Goal: Information Seeking & Learning: Learn about a topic

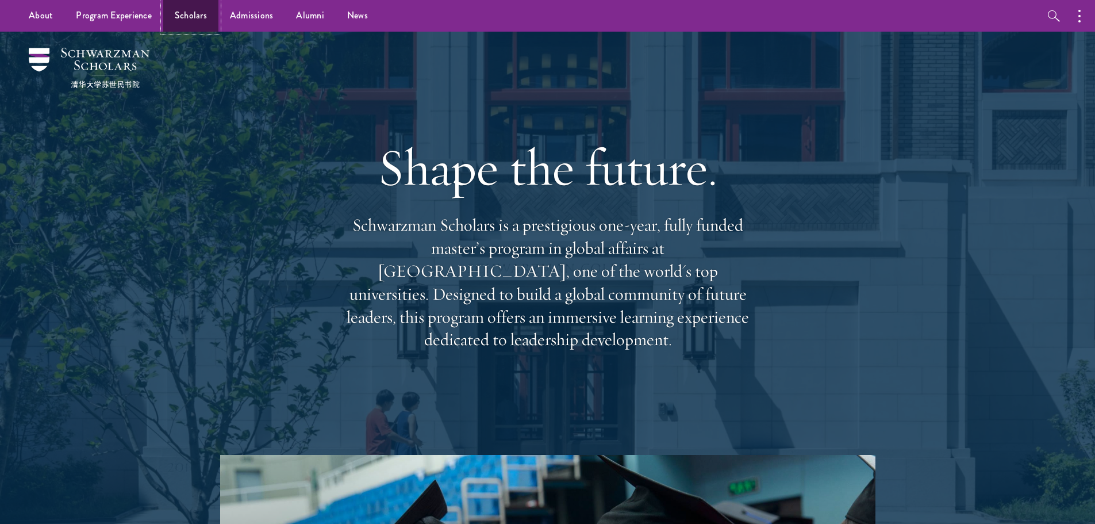
click at [180, 16] on link "Scholars" at bounding box center [190, 16] width 55 height 32
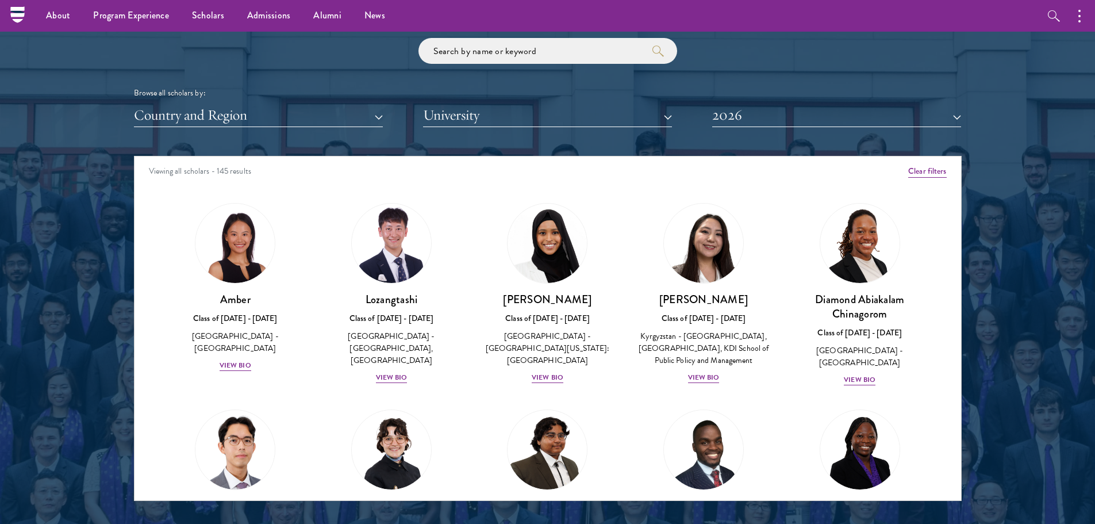
scroll to position [1323, 0]
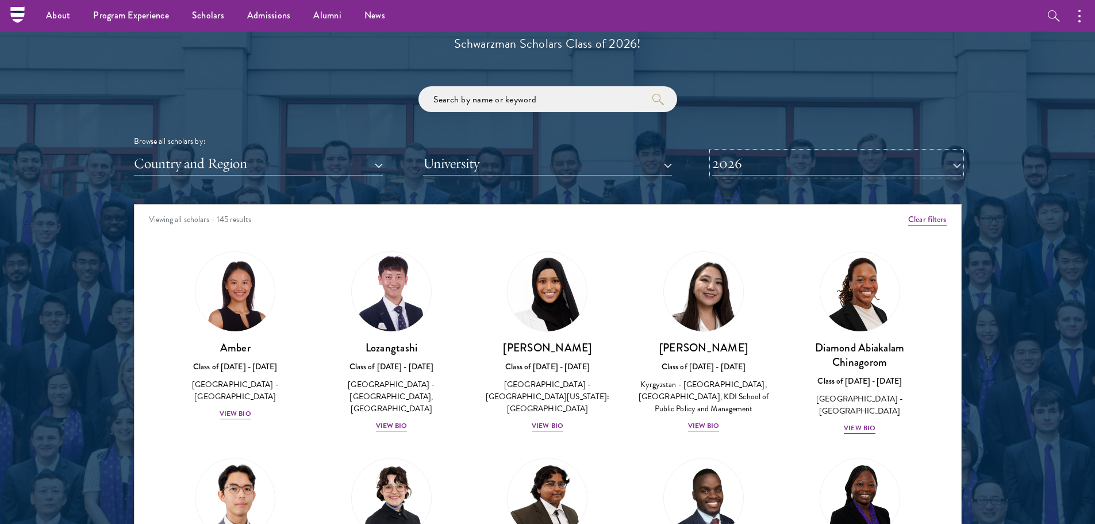
click at [955, 166] on button "2026" at bounding box center [836, 164] width 249 height 24
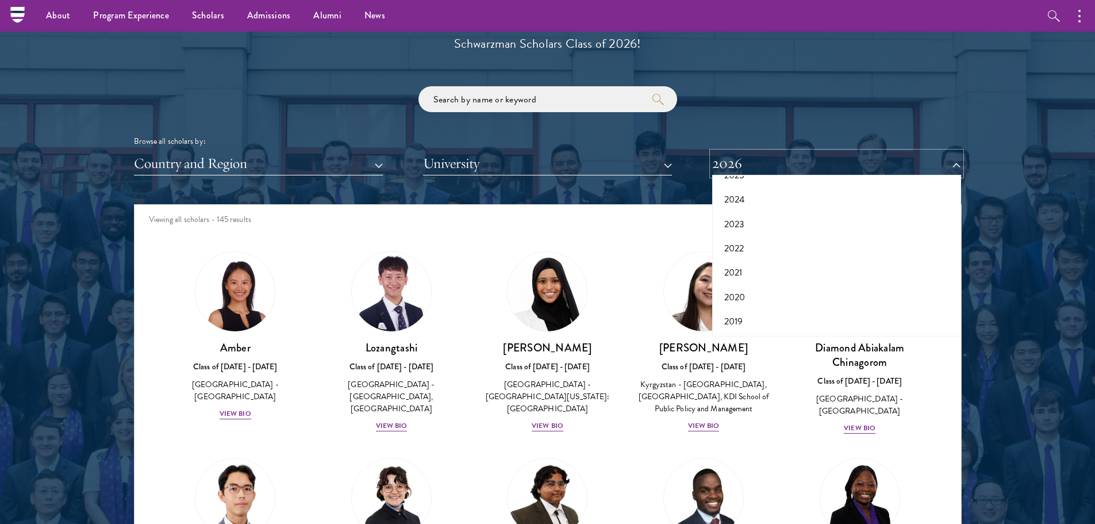
scroll to position [120, 0]
click at [1031, 221] on div at bounding box center [547, 257] width 1095 height 700
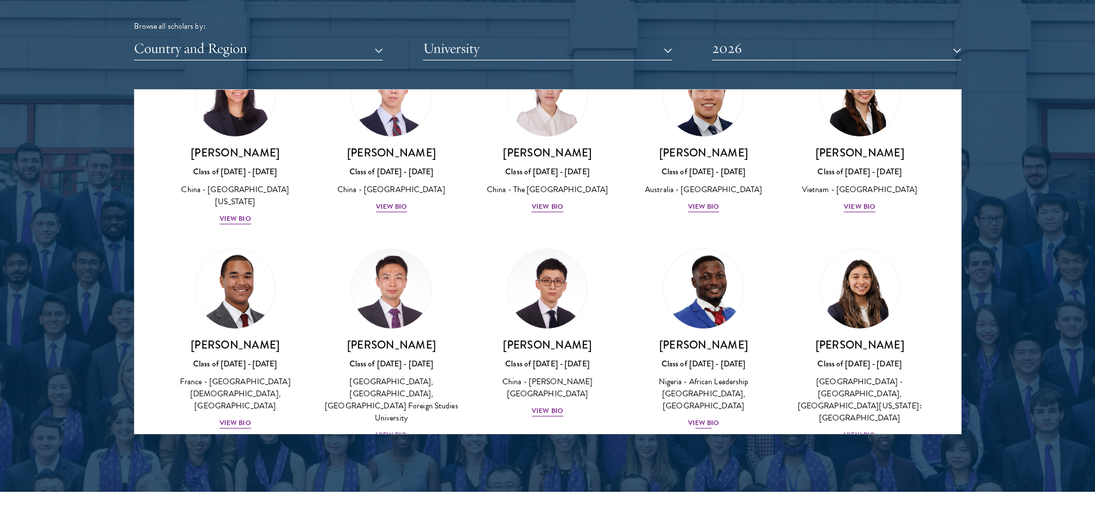
scroll to position [3203, 0]
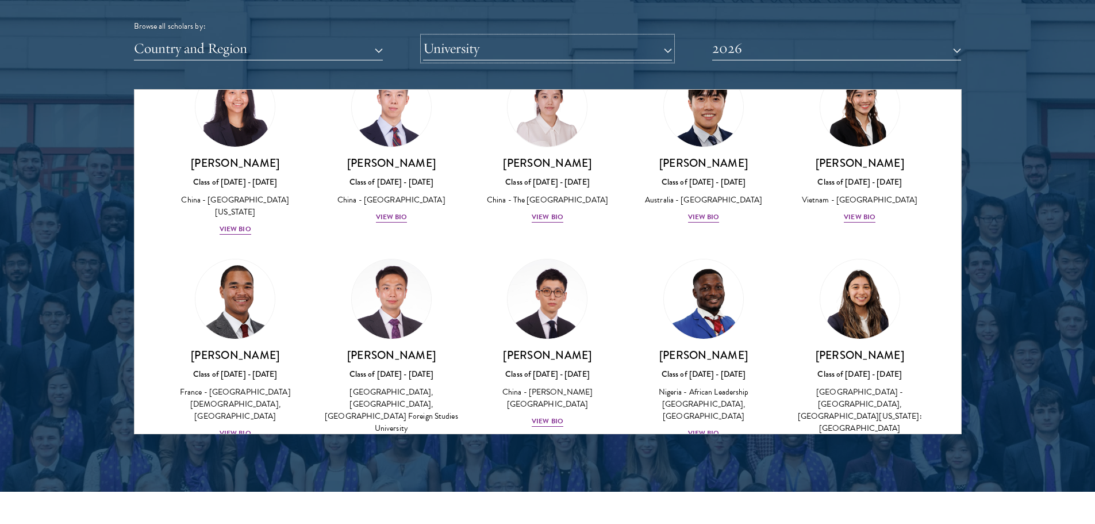
click at [599, 58] on button "University" at bounding box center [547, 49] width 249 height 24
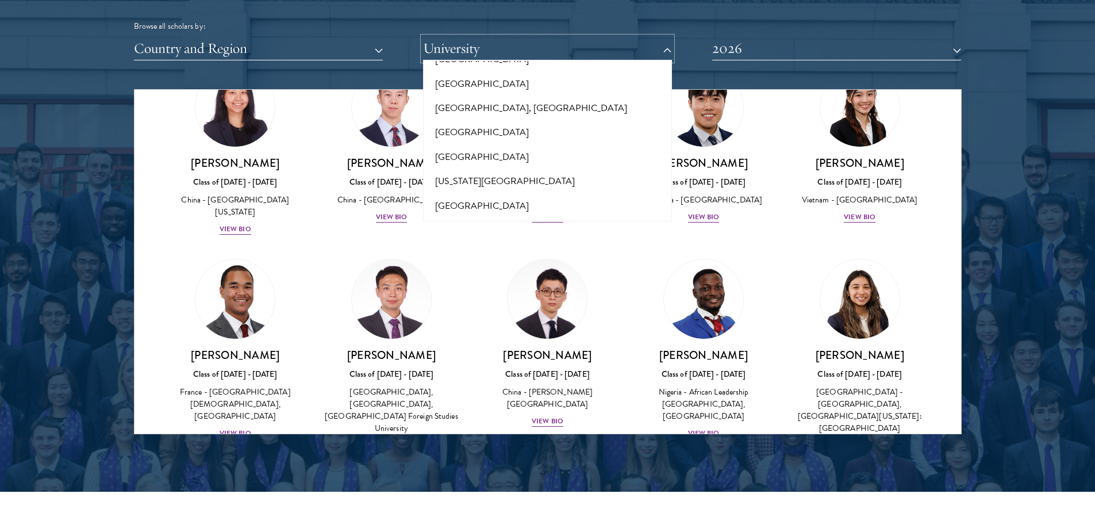
scroll to position [255, 0]
click at [752, 51] on button "2026" at bounding box center [836, 49] width 249 height 24
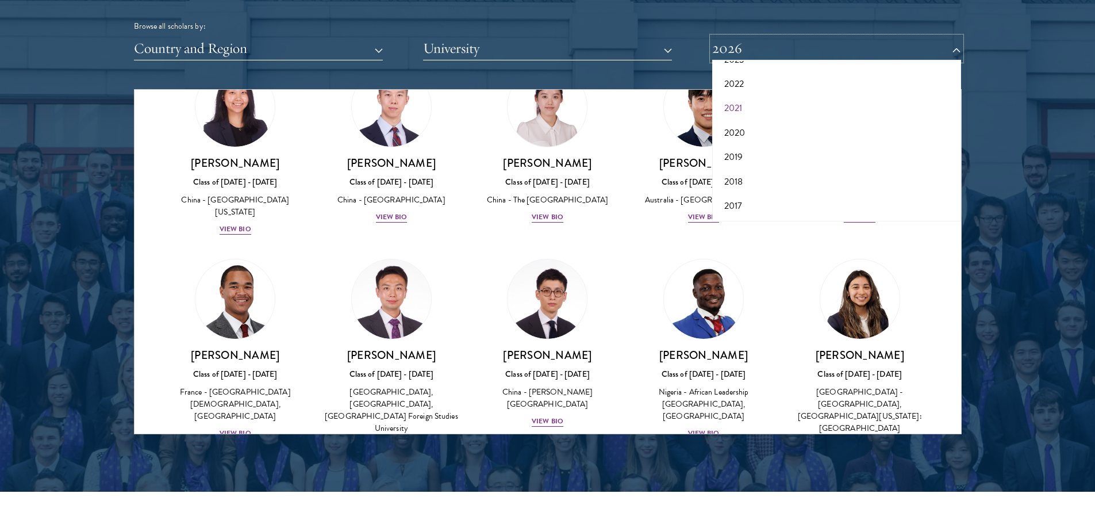
scroll to position [0, 0]
click at [757, 74] on button "All Years" at bounding box center [837, 76] width 242 height 24
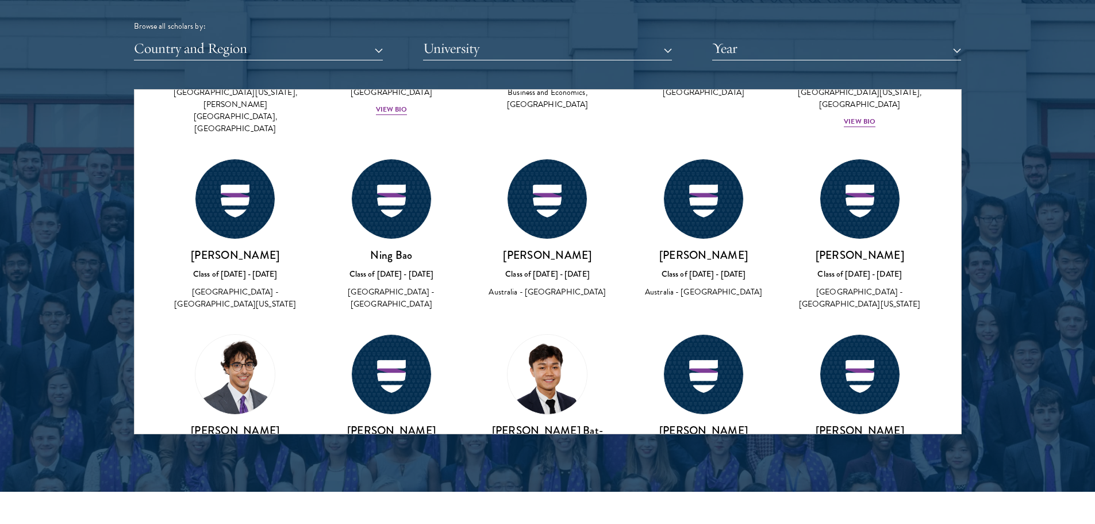
scroll to position [26167, 0]
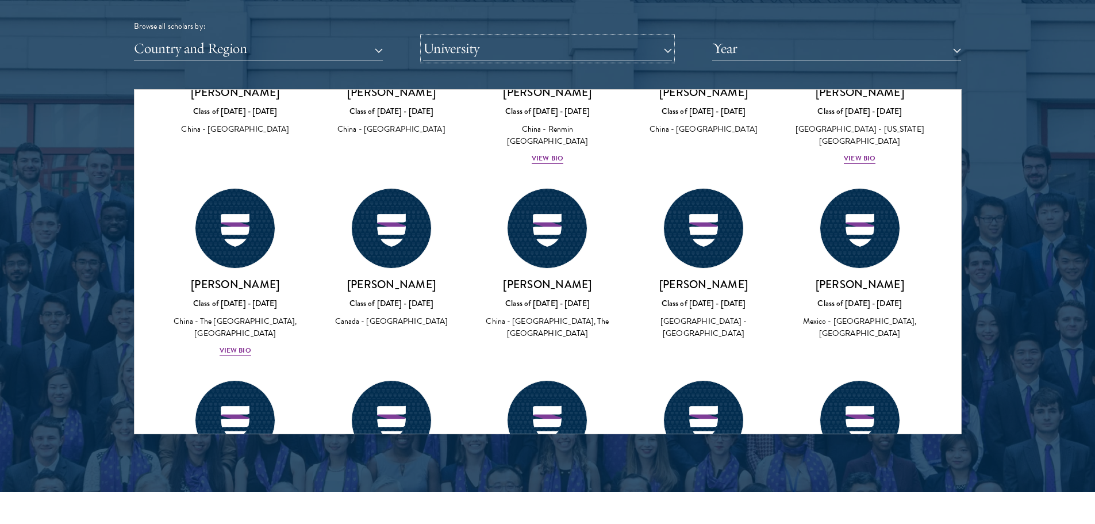
click at [630, 51] on button "University" at bounding box center [547, 49] width 249 height 24
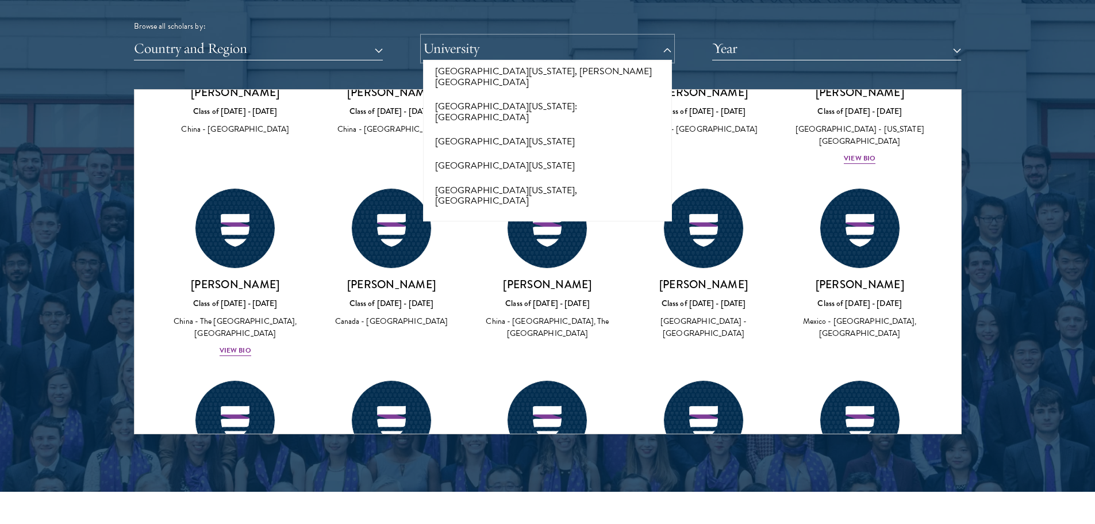
scroll to position [9771, 0]
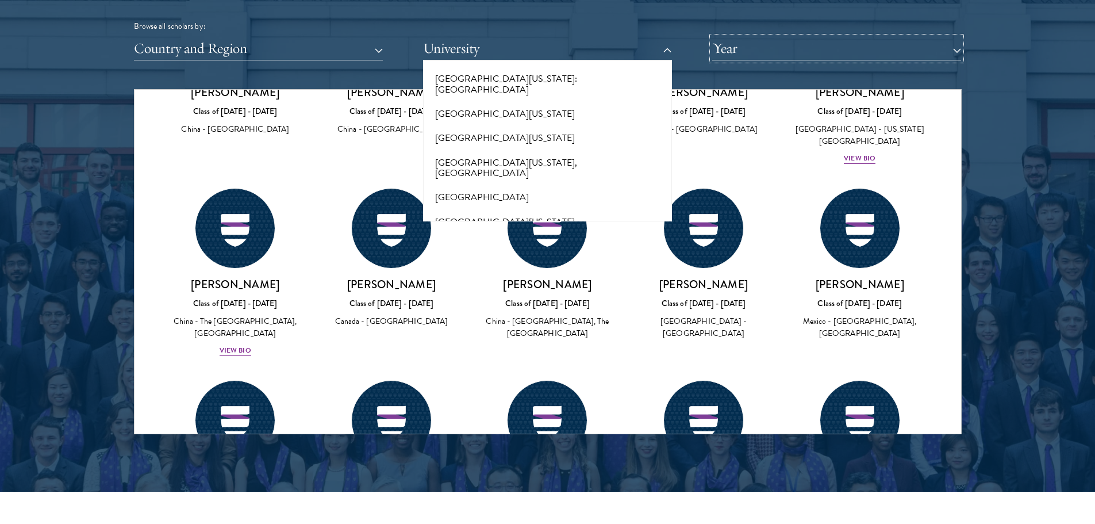
click at [813, 40] on button "Year" at bounding box center [836, 49] width 249 height 24
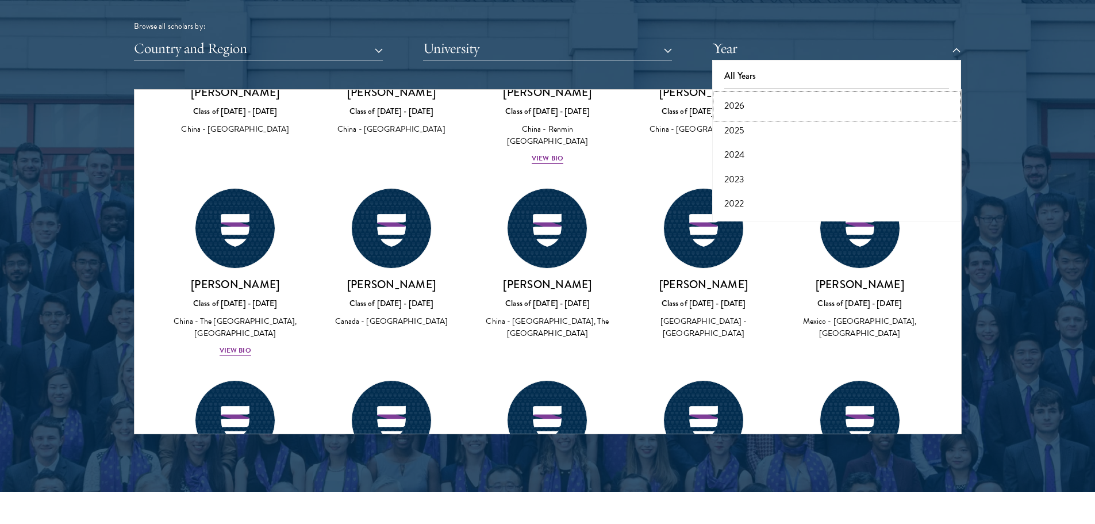
click at [760, 101] on button "2026" at bounding box center [837, 106] width 242 height 24
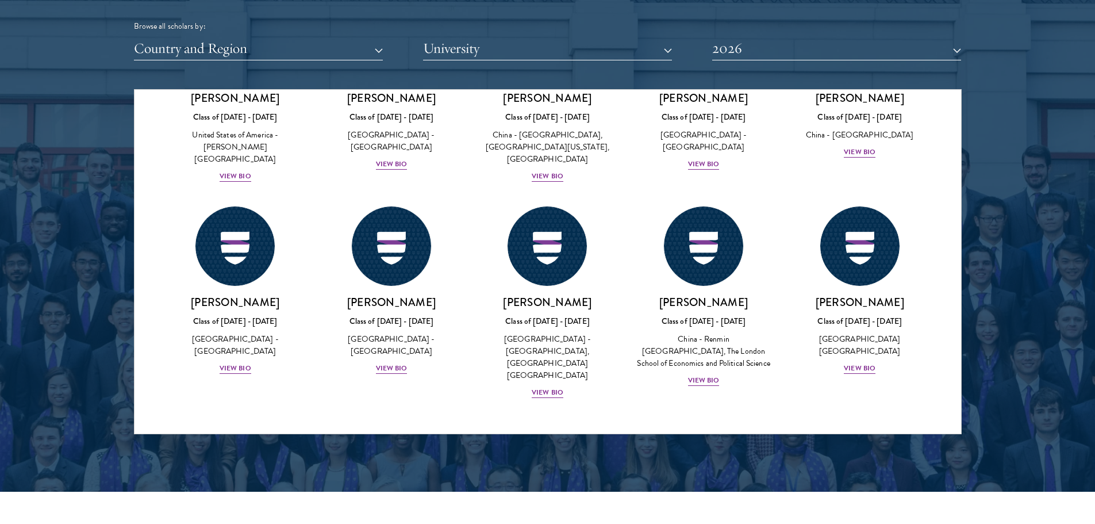
scroll to position [3203, 0]
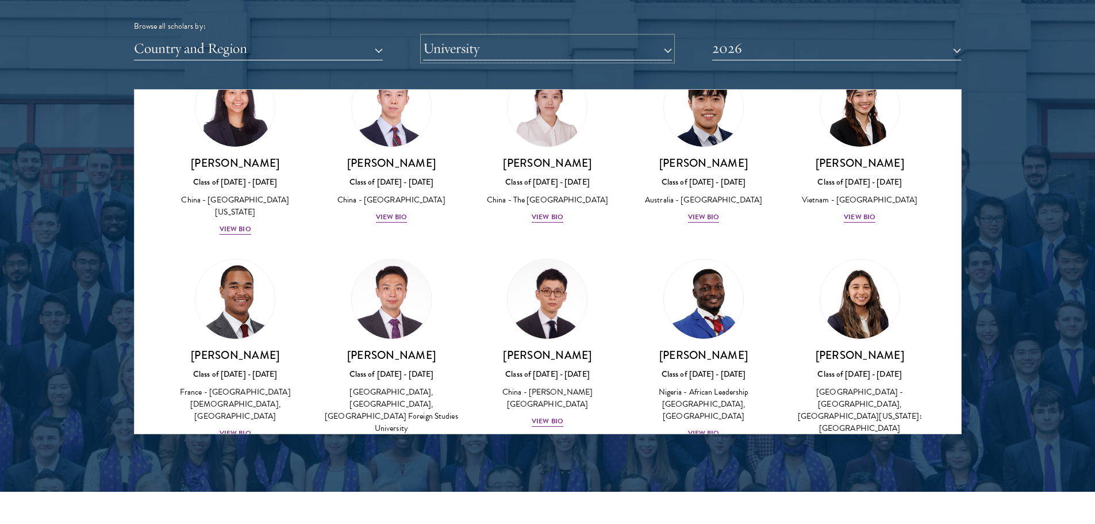
click at [649, 57] on button "University" at bounding box center [547, 49] width 249 height 24
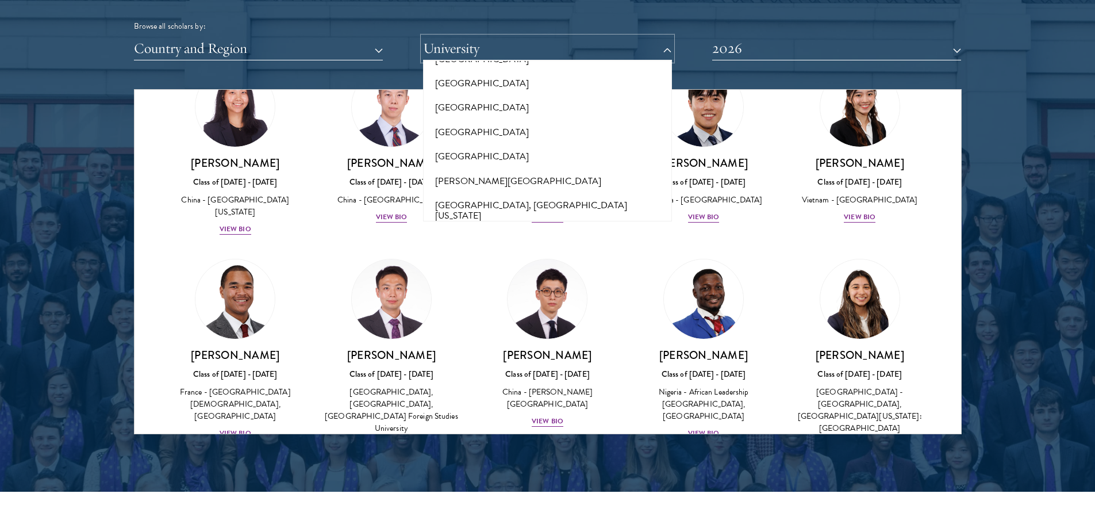
scroll to position [0, 0]
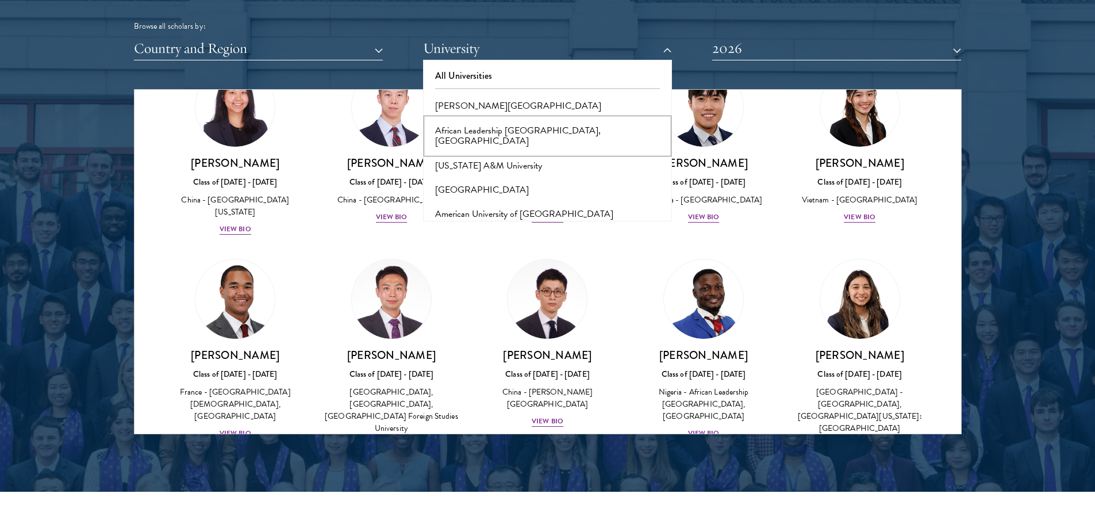
click at [613, 133] on button "African Leadership [GEOGRAPHIC_DATA], [GEOGRAPHIC_DATA]" at bounding box center [548, 135] width 242 height 35
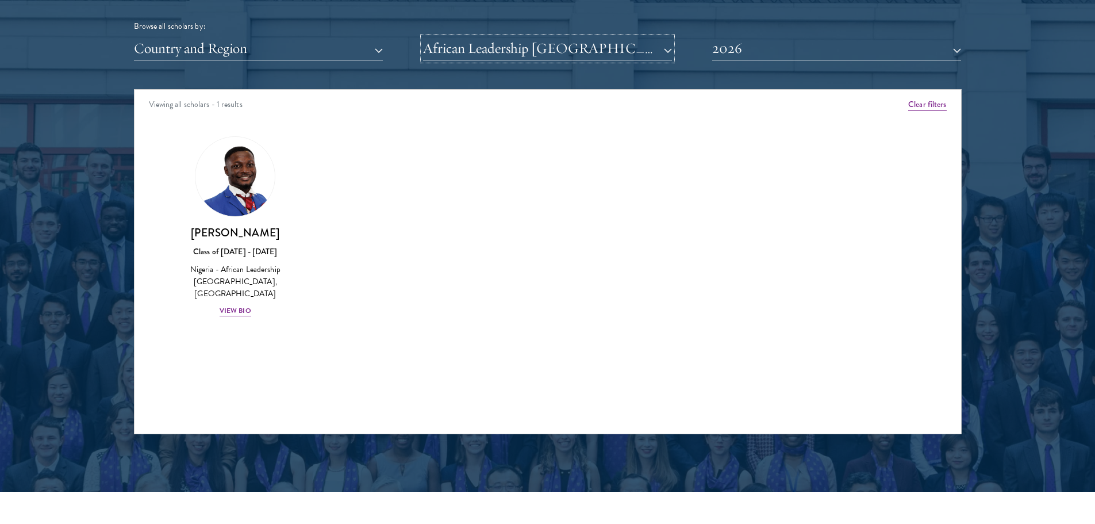
click at [645, 55] on button "African Leadership [GEOGRAPHIC_DATA], [GEOGRAPHIC_DATA]" at bounding box center [547, 49] width 249 height 24
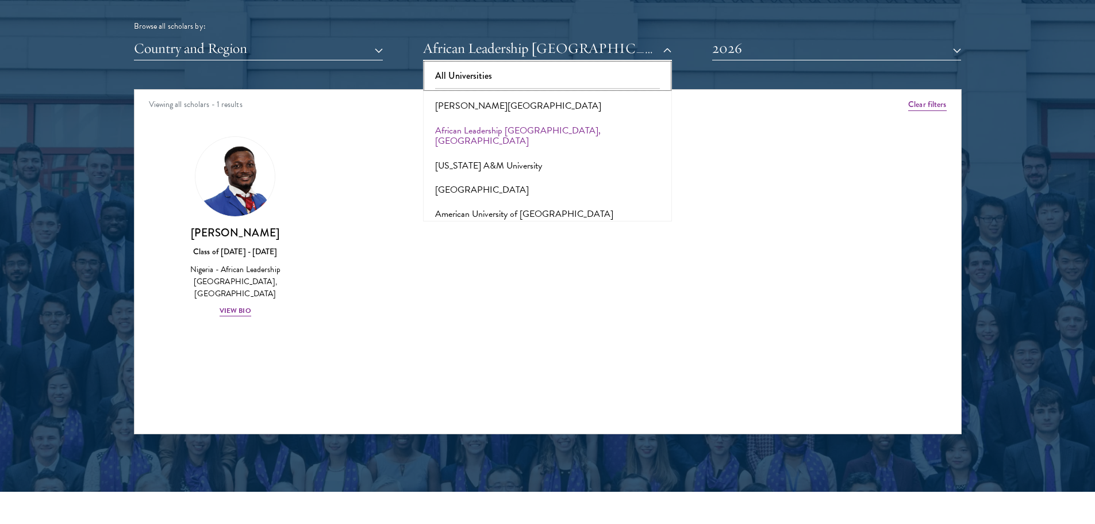
click at [574, 71] on button "All Universities" at bounding box center [548, 76] width 242 height 24
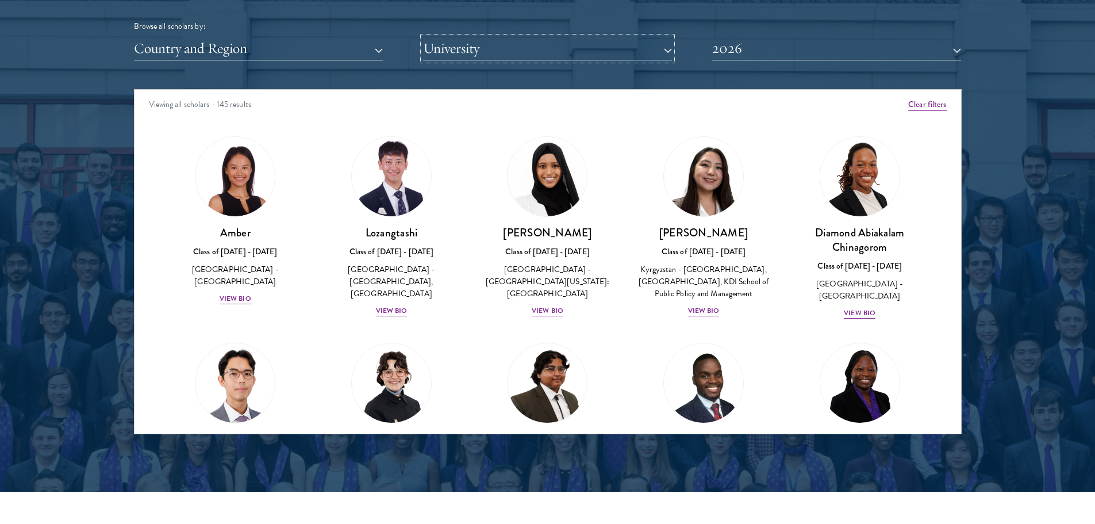
click at [642, 45] on button "University" at bounding box center [547, 49] width 249 height 24
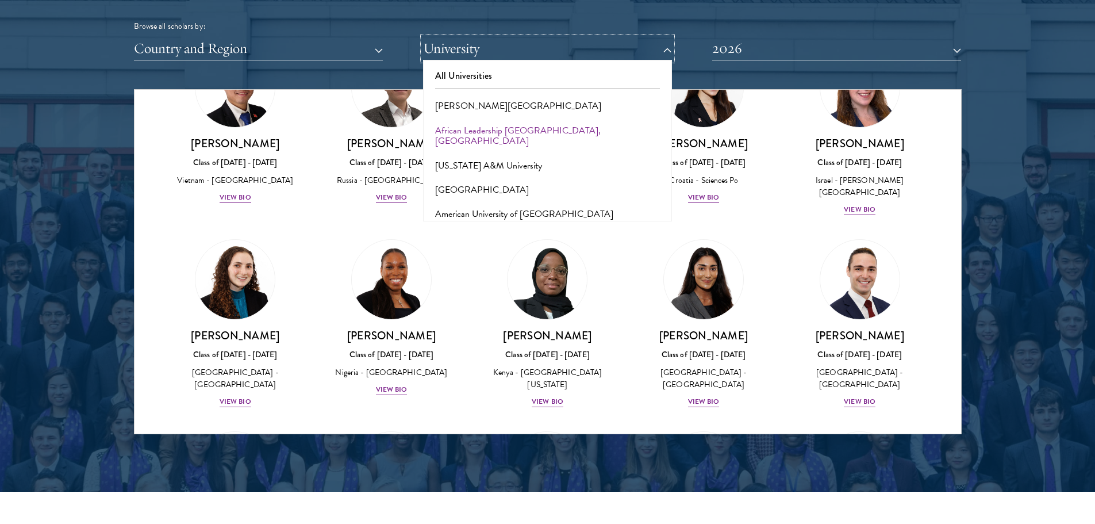
scroll to position [5467, 0]
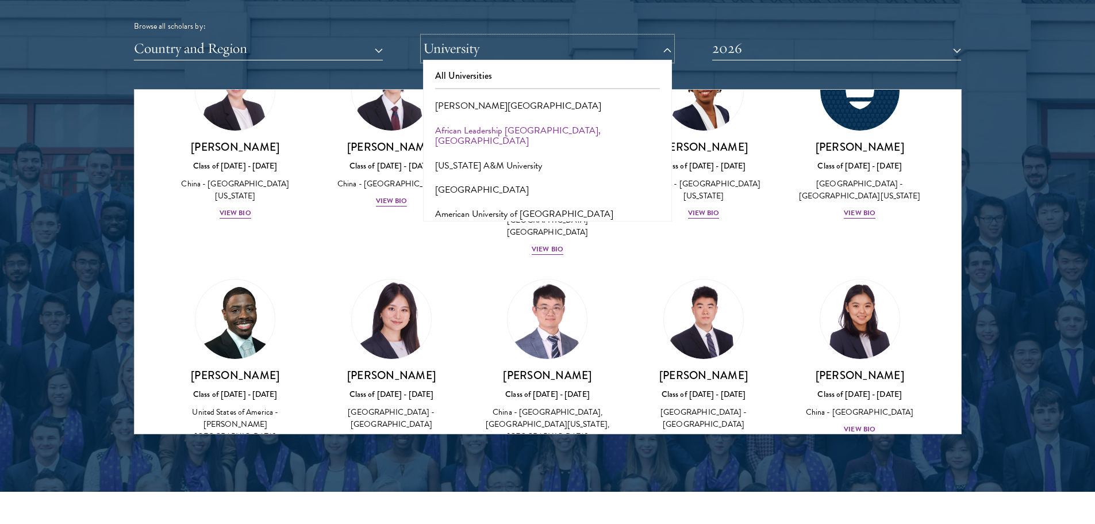
click at [666, 48] on button "University" at bounding box center [547, 49] width 249 height 24
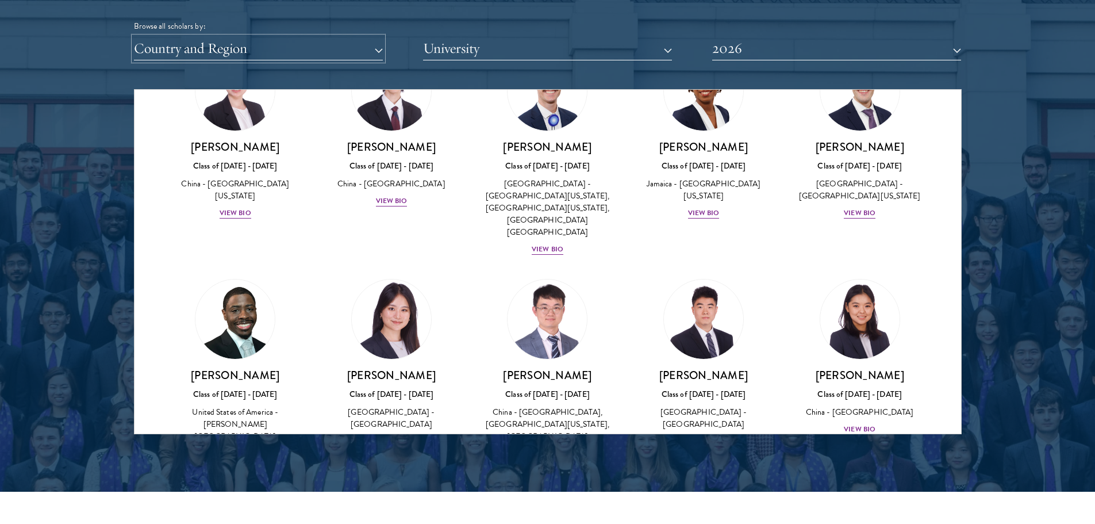
click at [364, 47] on button "Country and Region" at bounding box center [258, 49] width 249 height 24
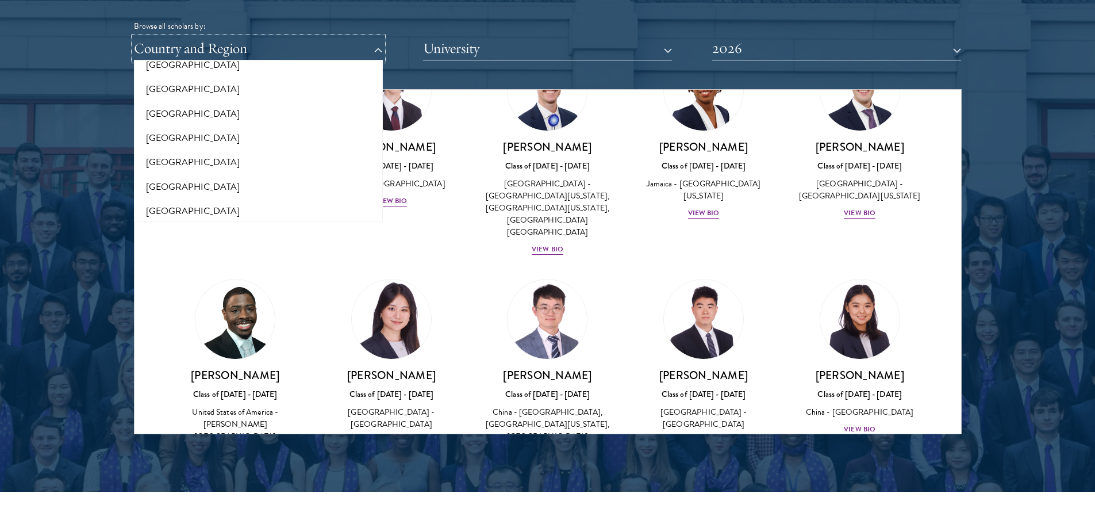
scroll to position [1898, 0]
click at [163, 201] on button "[GEOGRAPHIC_DATA]" at bounding box center [258, 207] width 242 height 24
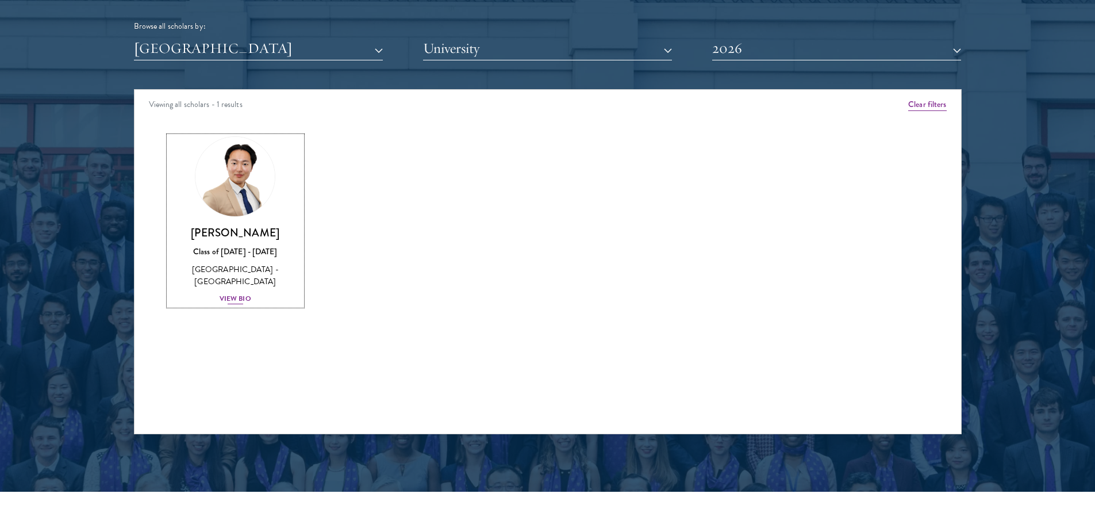
click at [240, 293] on div "View Bio" at bounding box center [236, 298] width 32 height 11
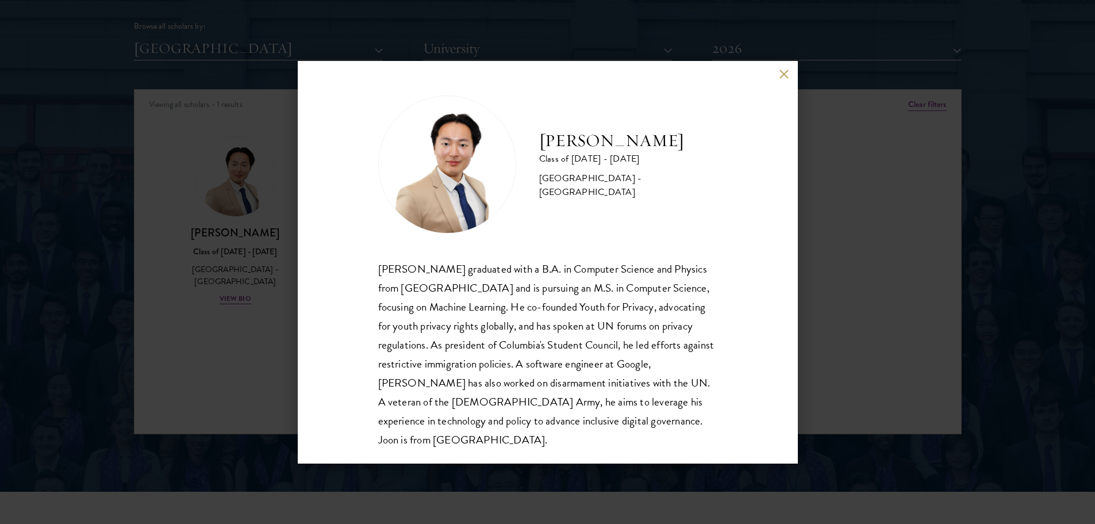
click at [784, 76] on button at bounding box center [785, 75] width 10 height 10
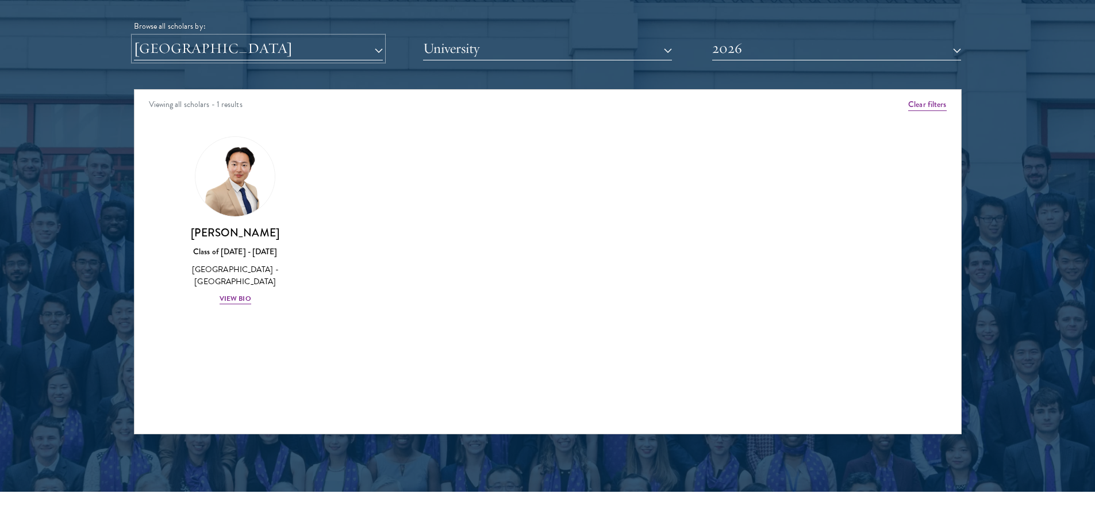
click at [324, 52] on button "[GEOGRAPHIC_DATA]" at bounding box center [258, 49] width 249 height 24
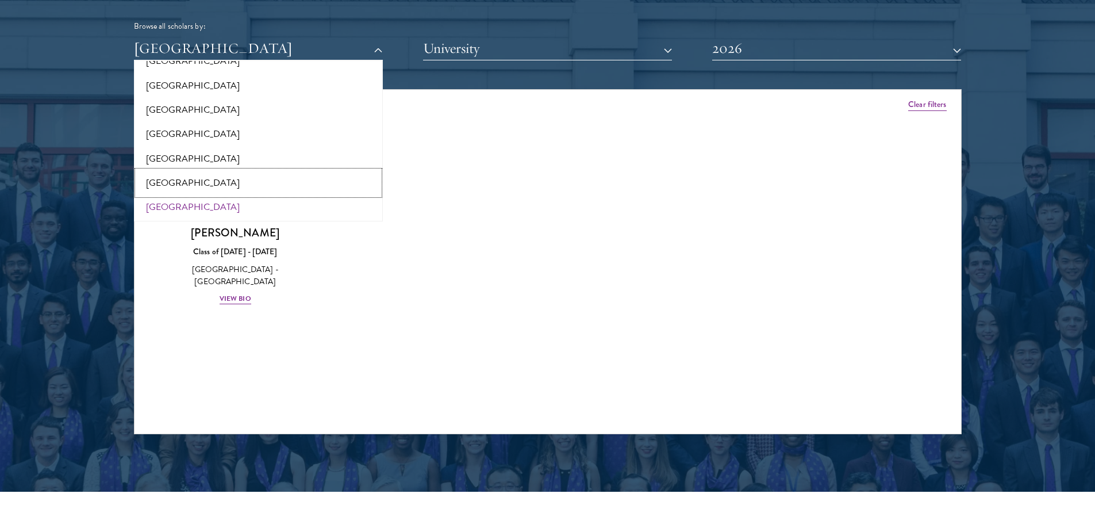
click at [275, 179] on button "[GEOGRAPHIC_DATA]" at bounding box center [258, 183] width 242 height 24
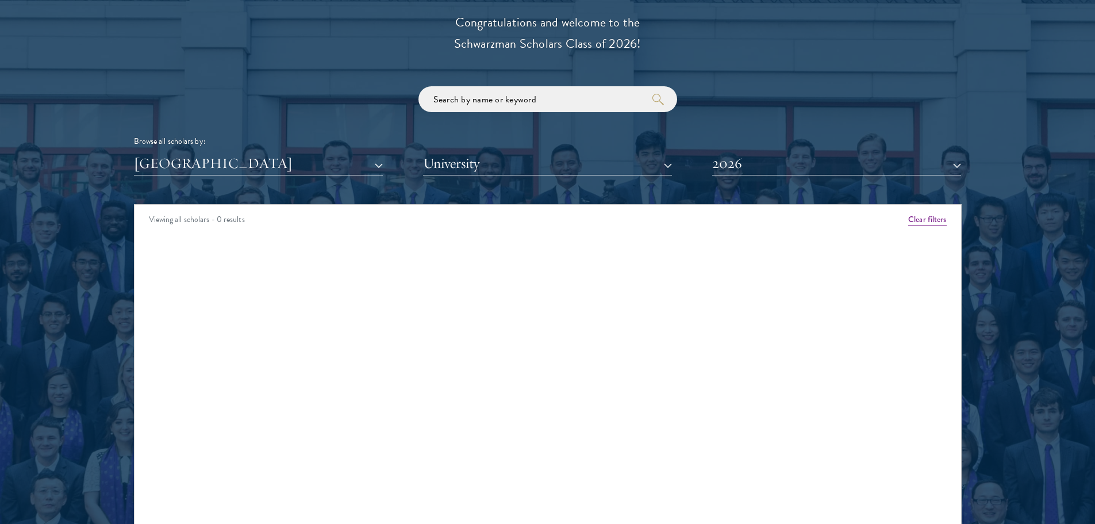
scroll to position [1380, 0]
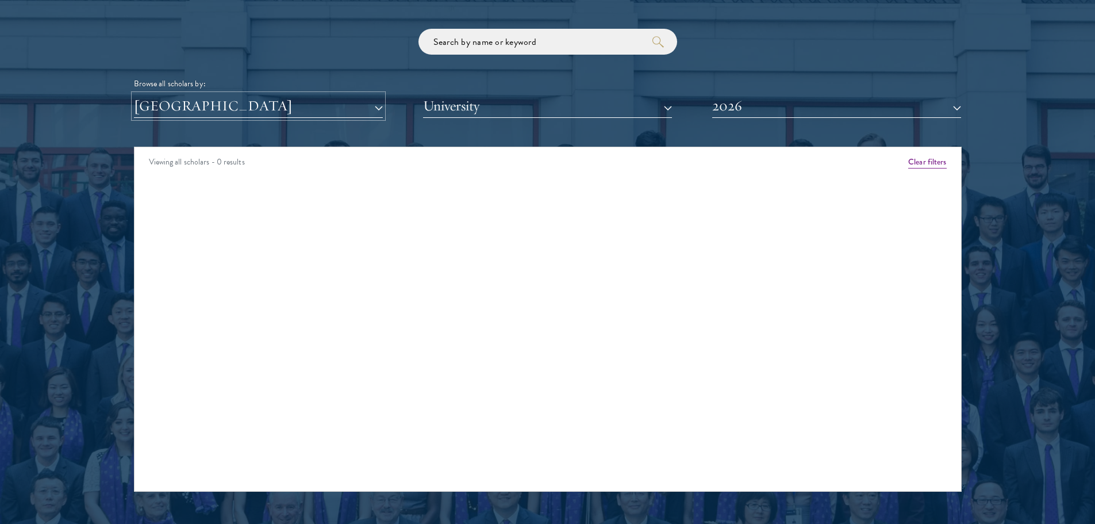
click at [367, 107] on button "[GEOGRAPHIC_DATA]" at bounding box center [258, 106] width 249 height 24
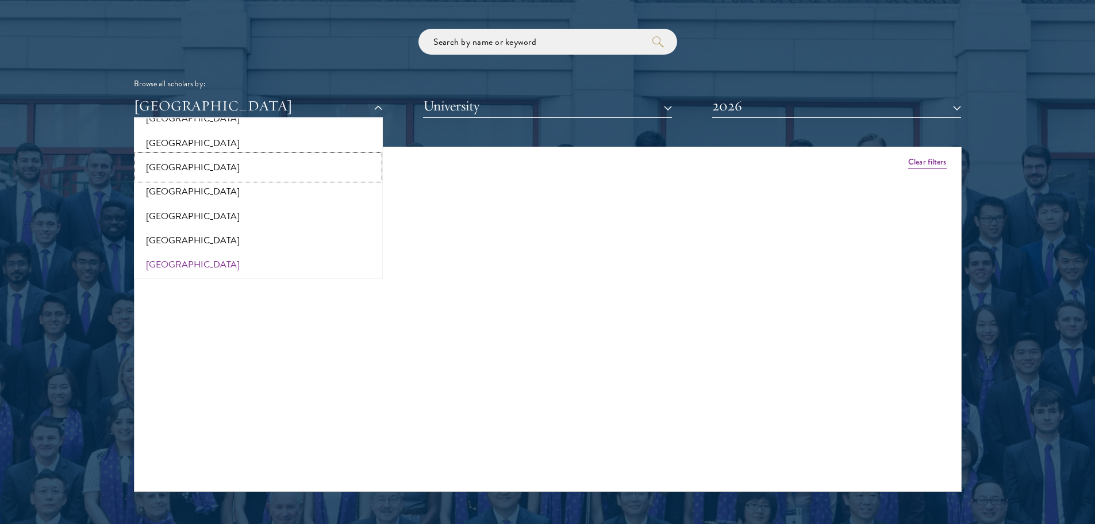
click at [171, 167] on button "[GEOGRAPHIC_DATA]" at bounding box center [258, 167] width 242 height 24
